Goal: Task Accomplishment & Management: Complete application form

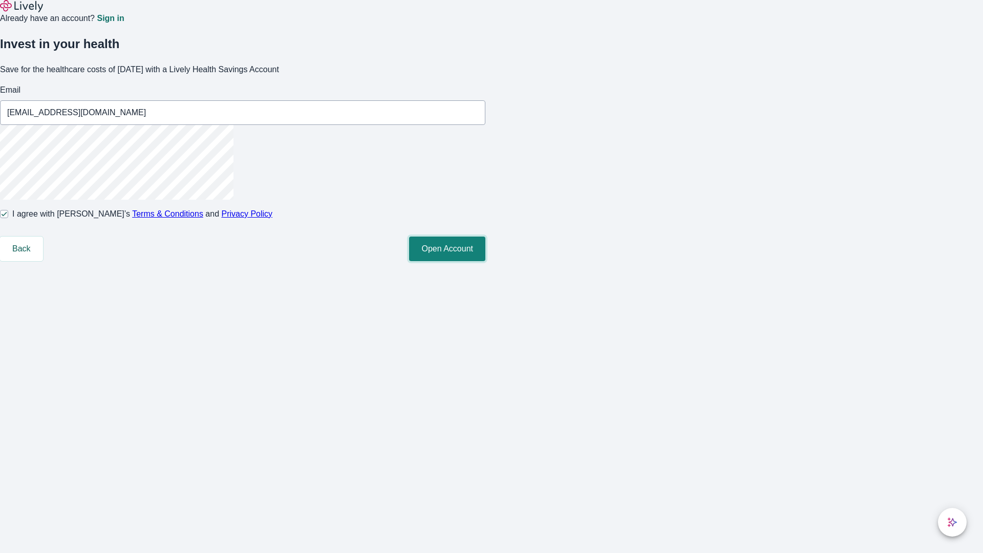
click at [485, 261] on button "Open Account" at bounding box center [447, 249] width 76 height 25
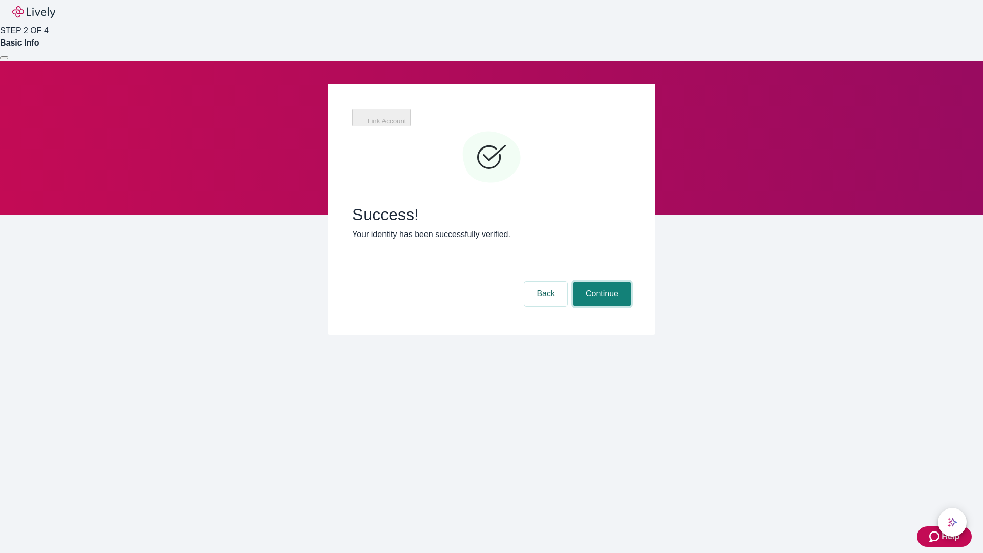
click at [601, 282] on button "Continue" at bounding box center [602, 294] width 57 height 25
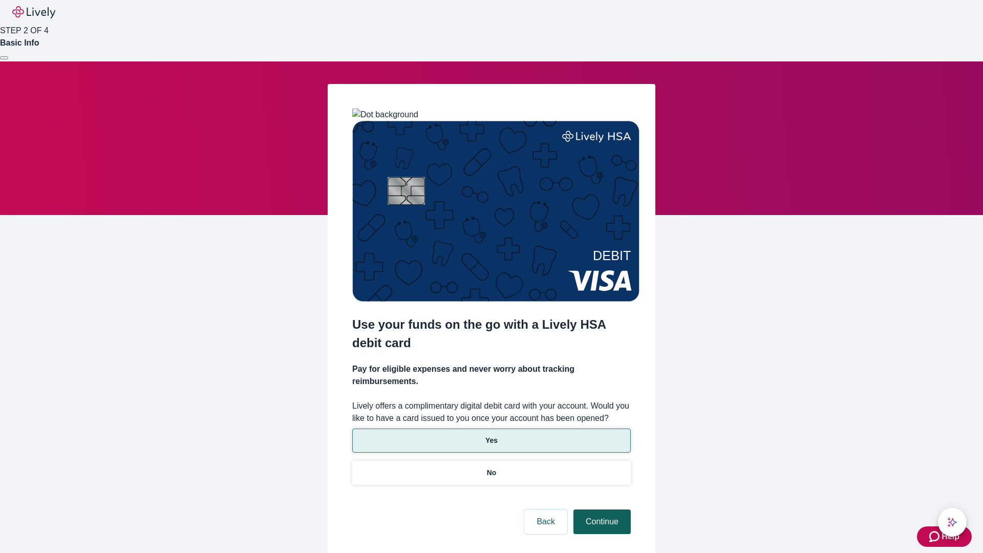
click at [491, 468] on p "No" at bounding box center [492, 473] width 10 height 11
click at [601, 510] on button "Continue" at bounding box center [602, 522] width 57 height 25
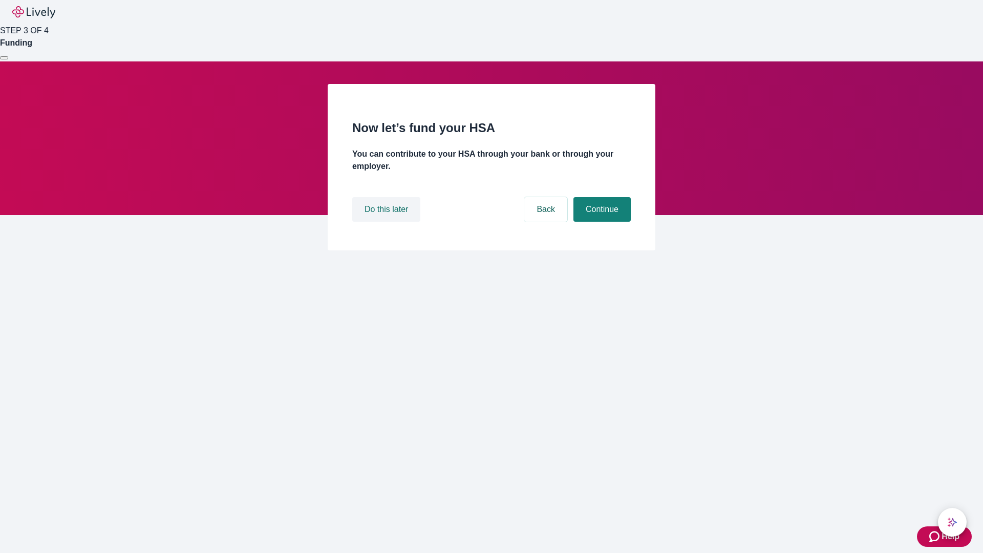
click at [388, 222] on button "Do this later" at bounding box center [386, 209] width 68 height 25
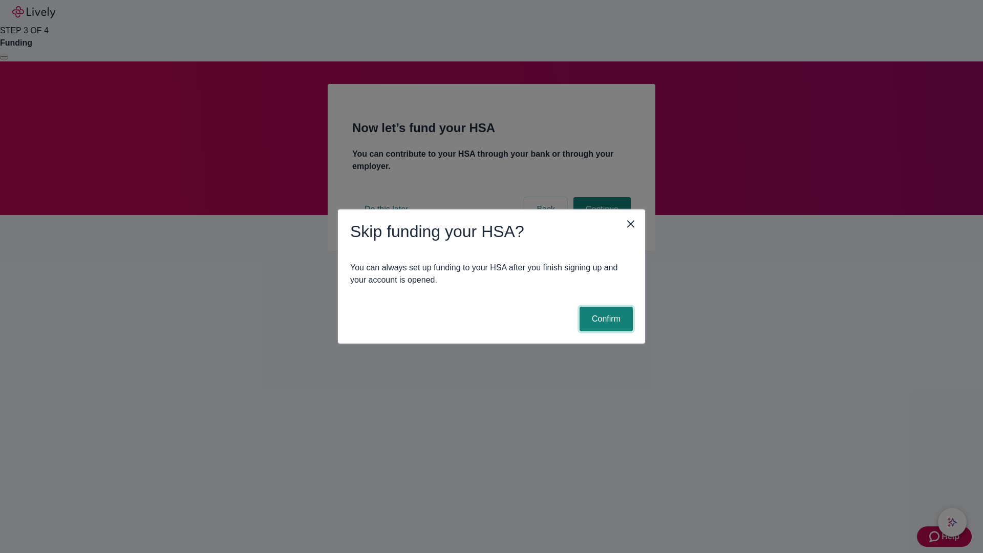
click at [605, 319] on button "Confirm" at bounding box center [606, 319] width 53 height 25
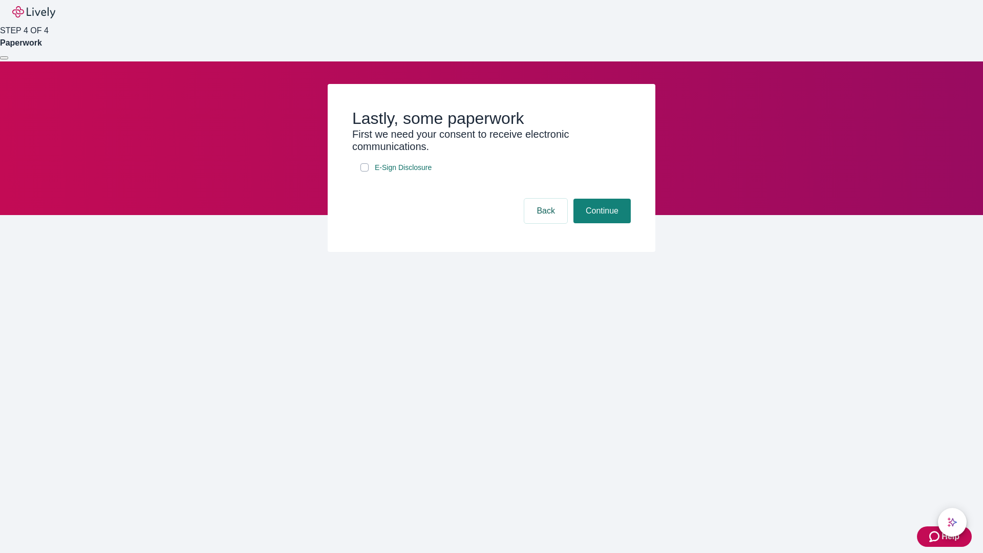
click at [365, 172] on input "E-Sign Disclosure" at bounding box center [365, 167] width 8 height 8
checkbox input "true"
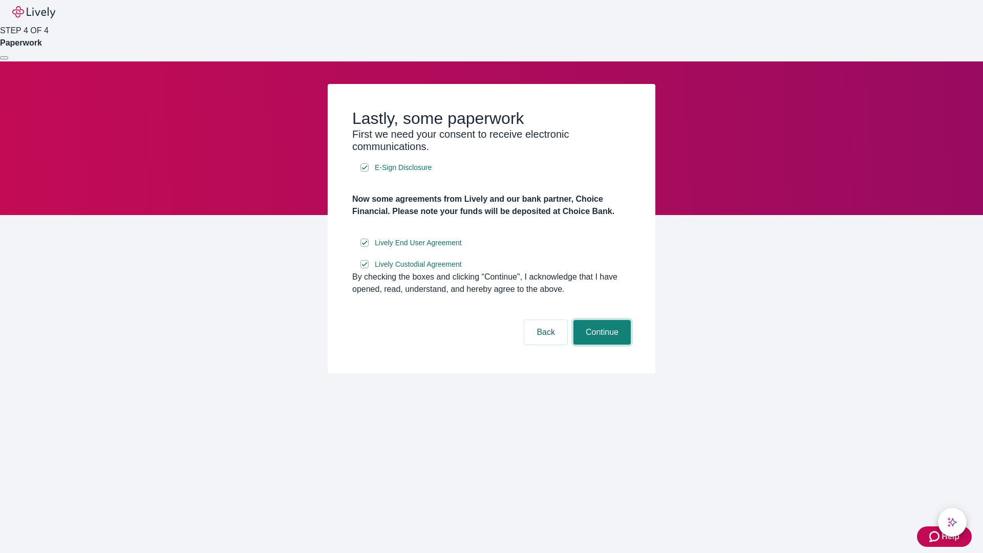
click at [601, 345] on button "Continue" at bounding box center [602, 332] width 57 height 25
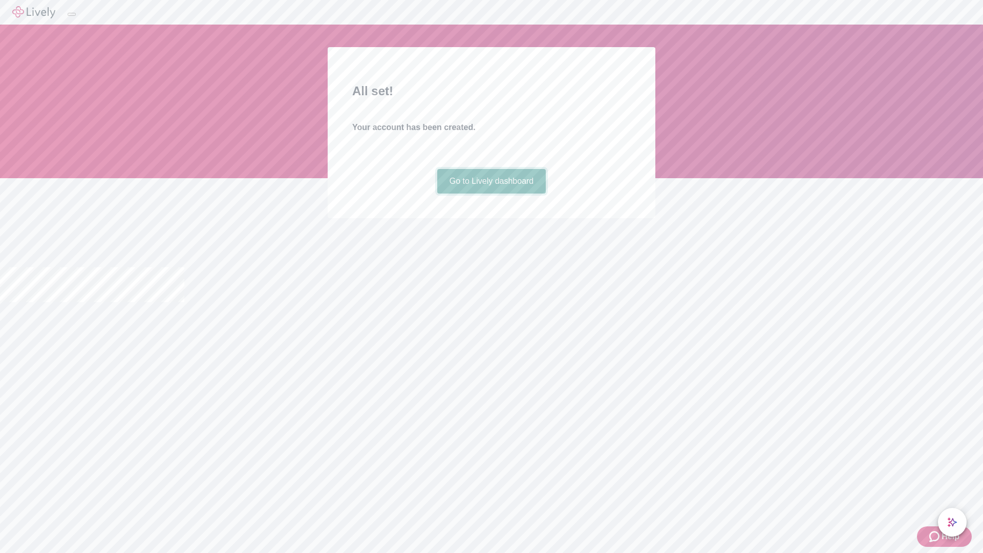
click at [491, 194] on link "Go to Lively dashboard" at bounding box center [491, 181] width 109 height 25
